Goal: Find specific page/section: Find specific page/section

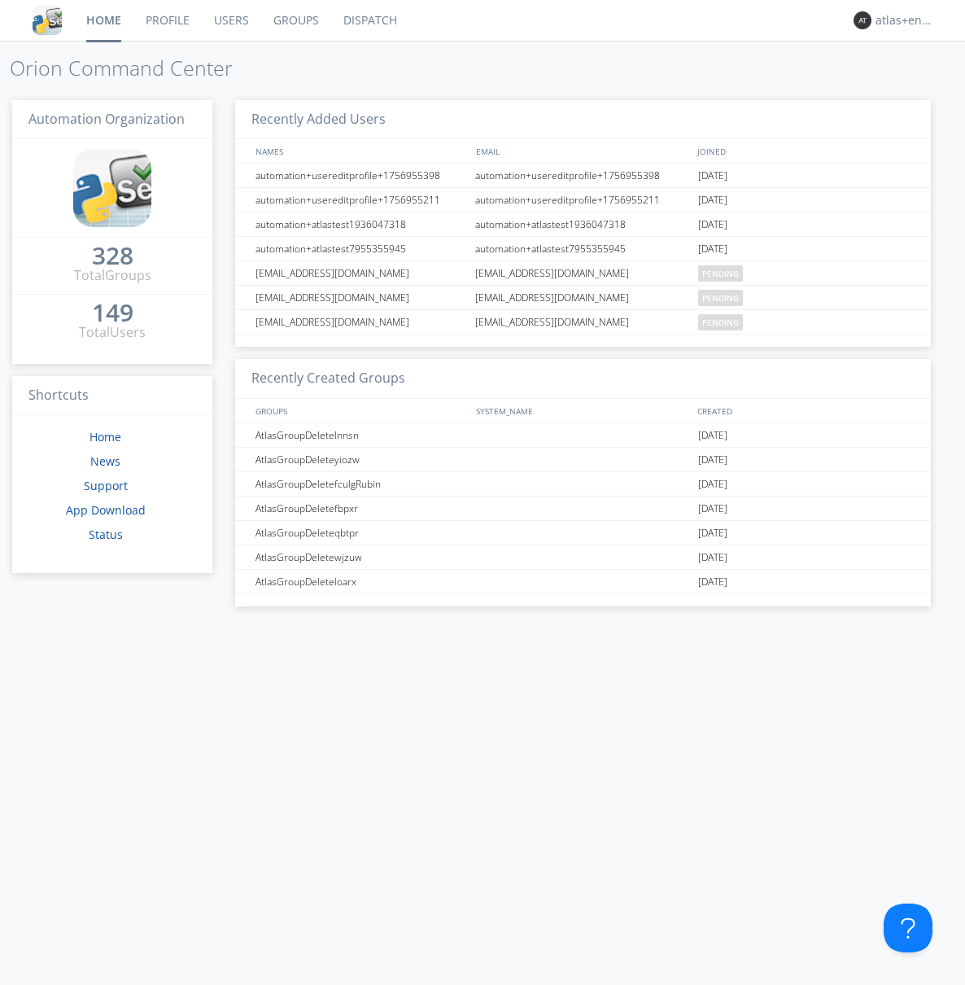
click at [369, 20] on link "Dispatch" at bounding box center [370, 20] width 78 height 41
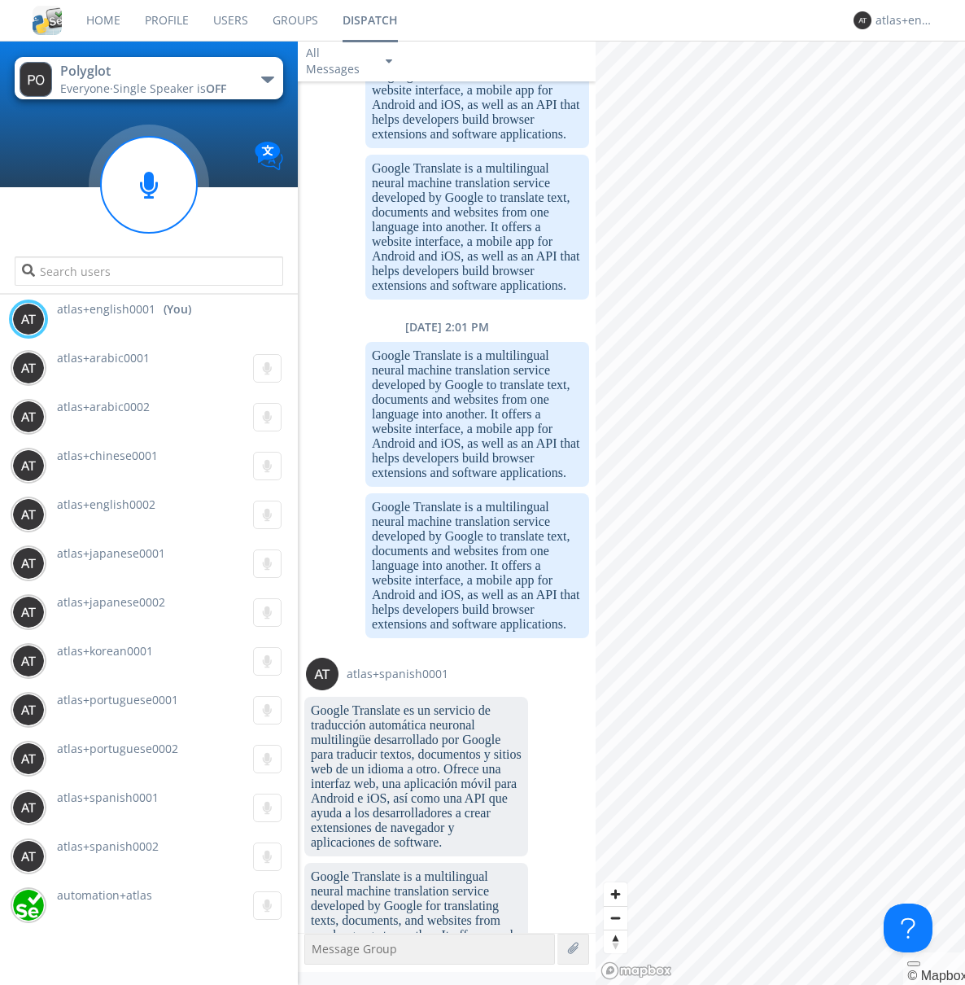
scroll to position [2103, 0]
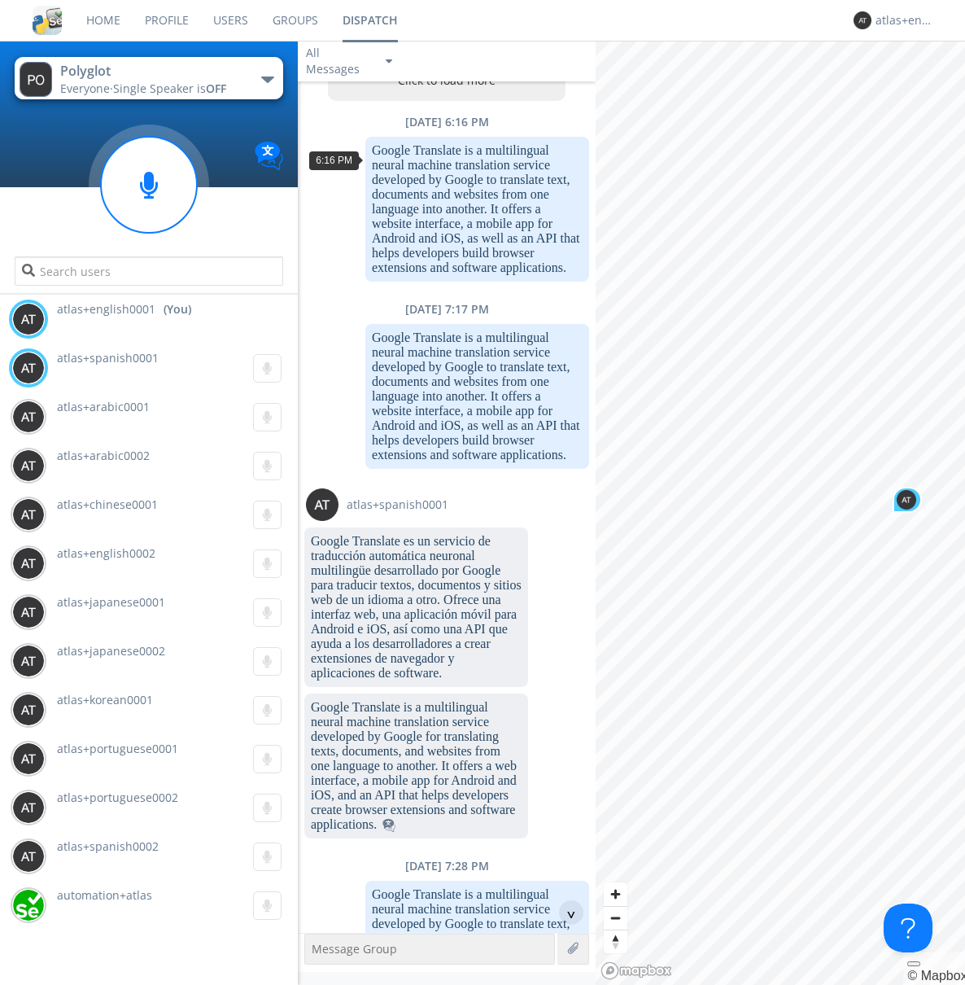
scroll to position [78, 0]
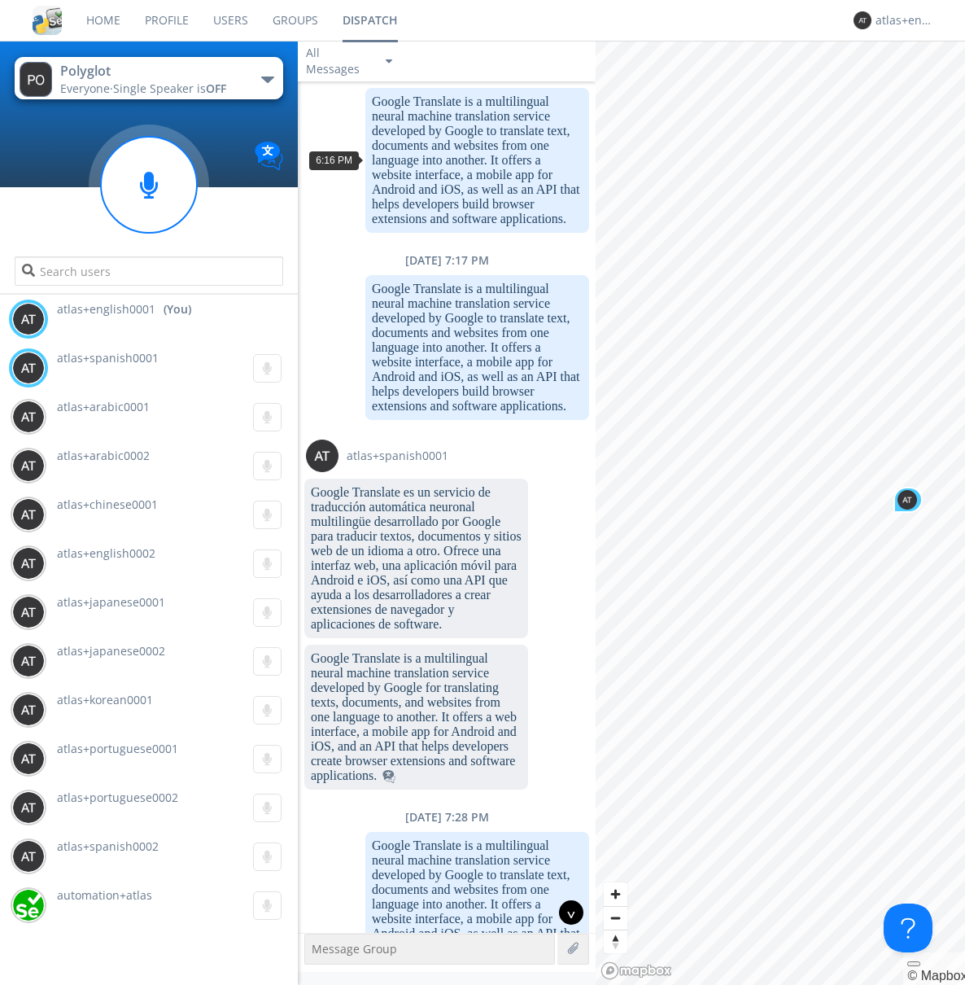
click at [565, 912] on div "^" at bounding box center [571, 912] width 24 height 24
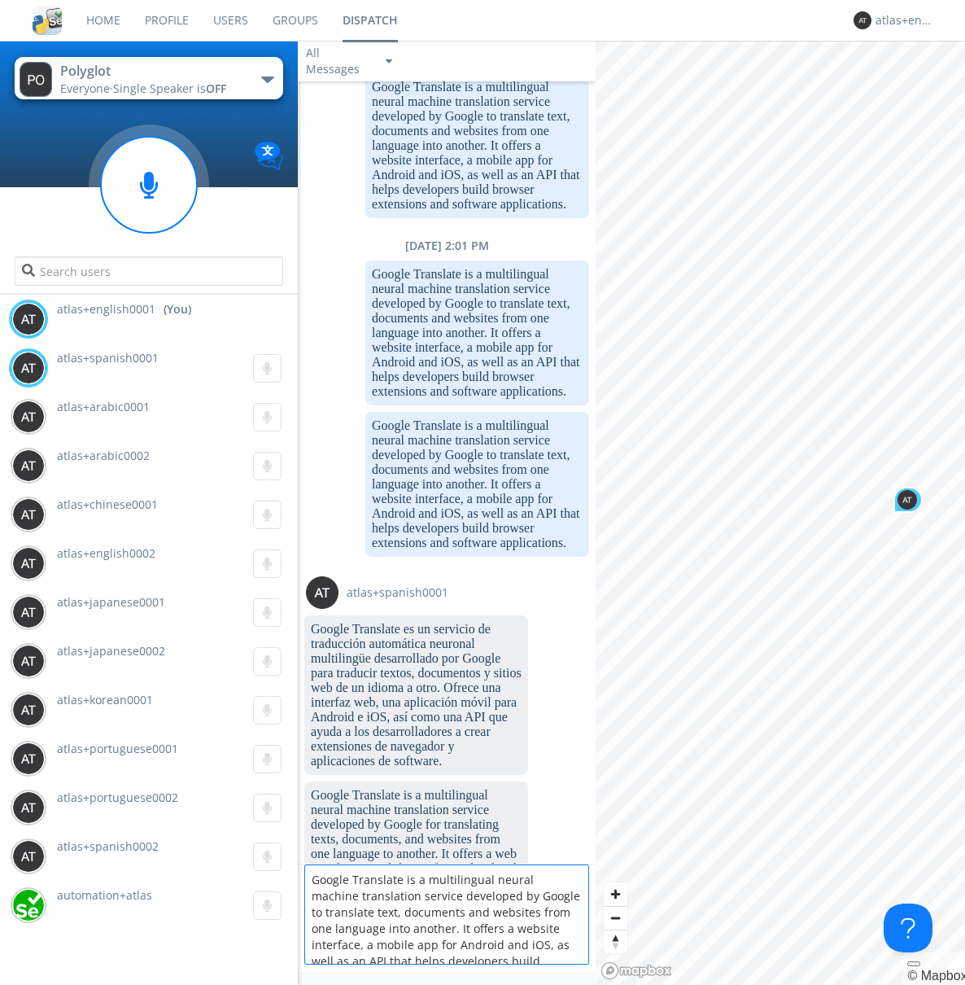
scroll to position [21, 0]
type textarea "Google Translate is a multilingual neural machine translation service developed…"
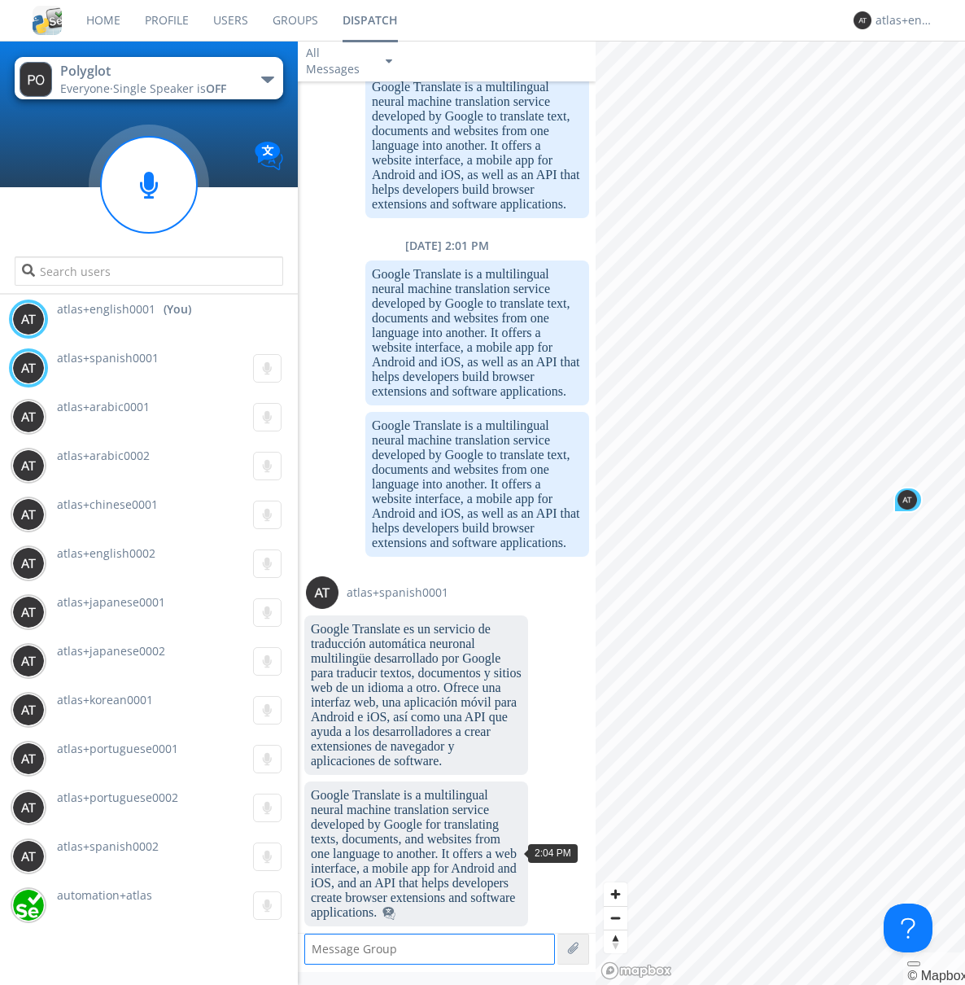
scroll to position [0, 0]
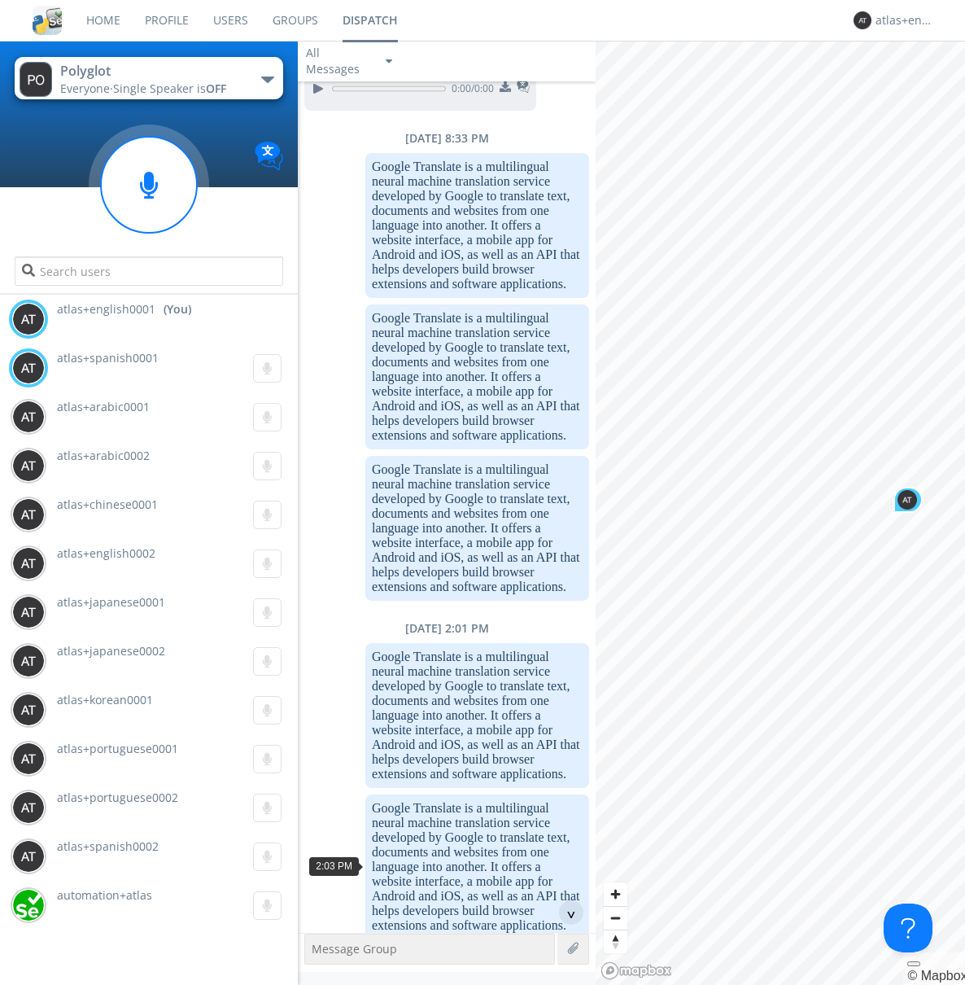
scroll to position [1955, 0]
